Goal: Book appointment/travel/reservation

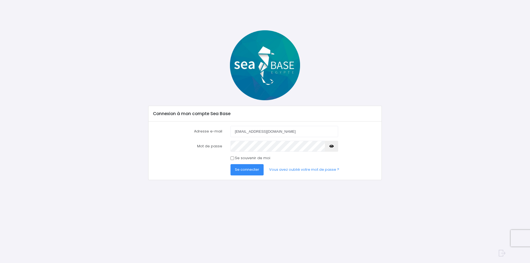
type input "herve.deley@yahoo.fr"
click at [249, 166] on button "Se connecter" at bounding box center [246, 169] width 33 height 11
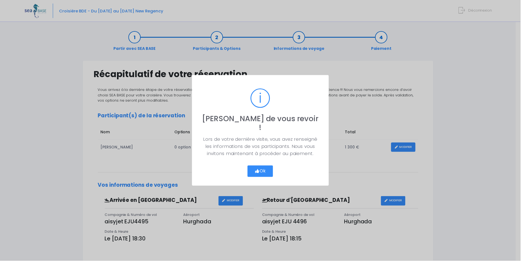
click at [270, 167] on button "Ok" at bounding box center [263, 173] width 26 height 12
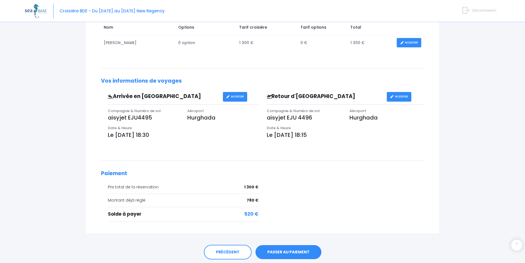
scroll to position [125, 0]
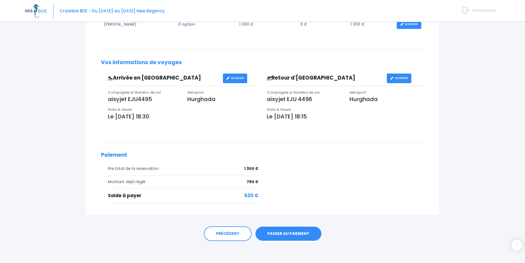
click at [292, 234] on link "PASSER AU PAIEMENT" at bounding box center [288, 234] width 66 height 14
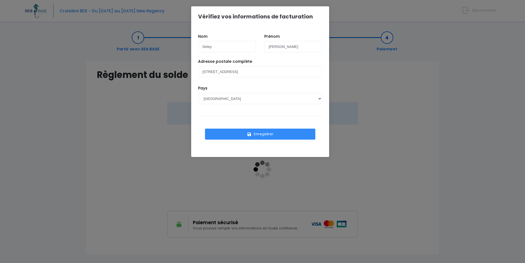
click at [263, 135] on button "Enregistrer" at bounding box center [260, 134] width 110 height 11
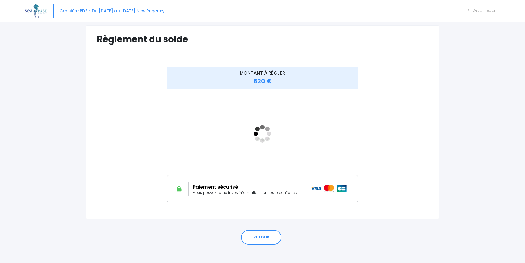
scroll to position [39, 0]
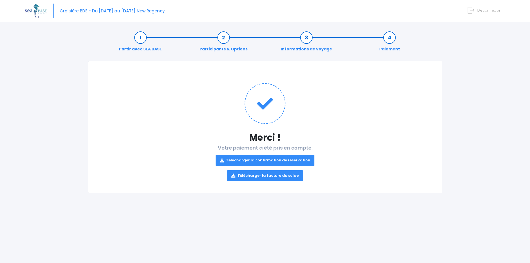
click at [268, 175] on link "Télécharger la facture du solde" at bounding box center [265, 176] width 76 height 11
click at [266, 161] on link "Télécharger la confirmation de réservation" at bounding box center [264, 160] width 99 height 11
